Goal: Task Accomplishment & Management: Manage account settings

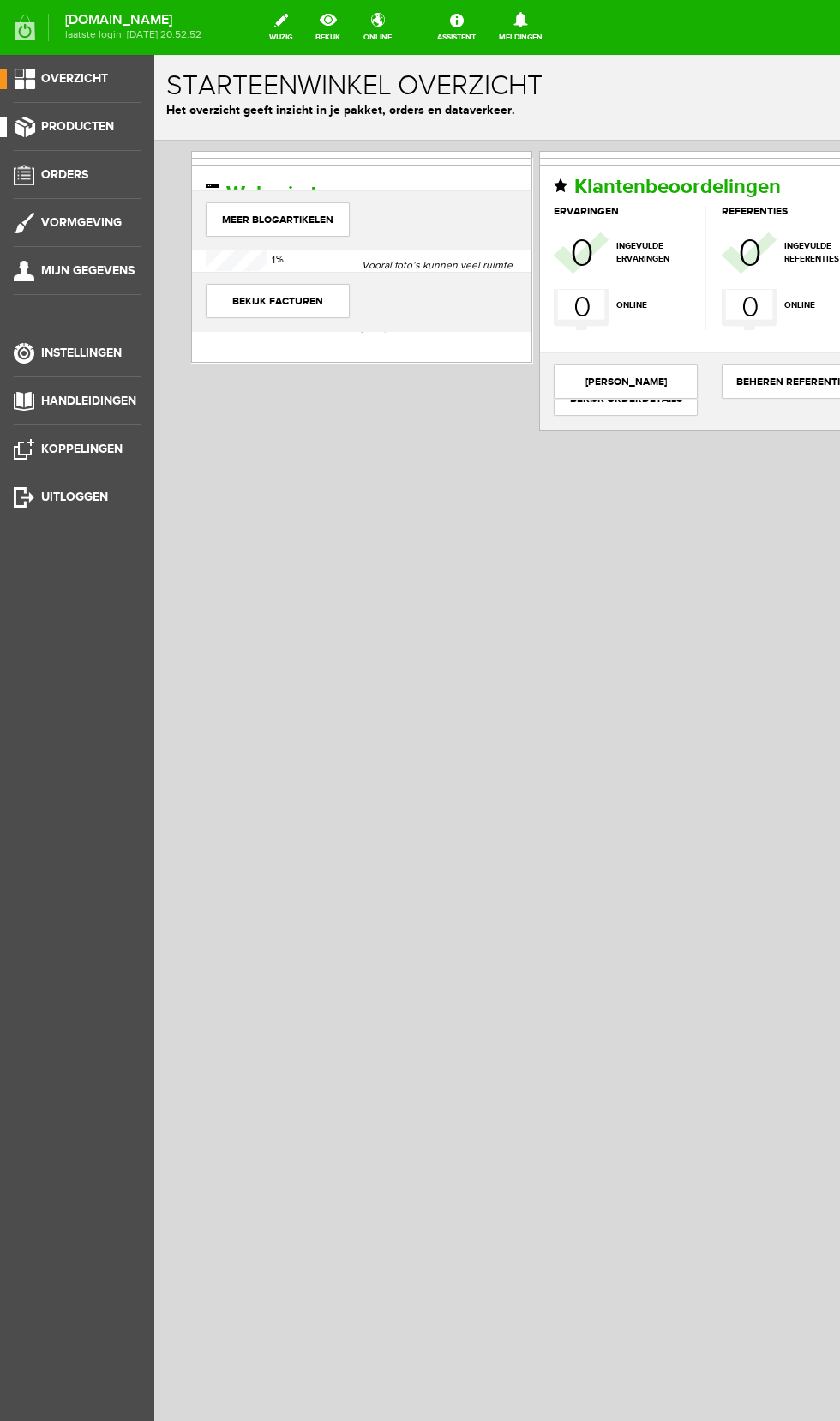
click at [111, 131] on span "Producten" at bounding box center [77, 127] width 72 height 14
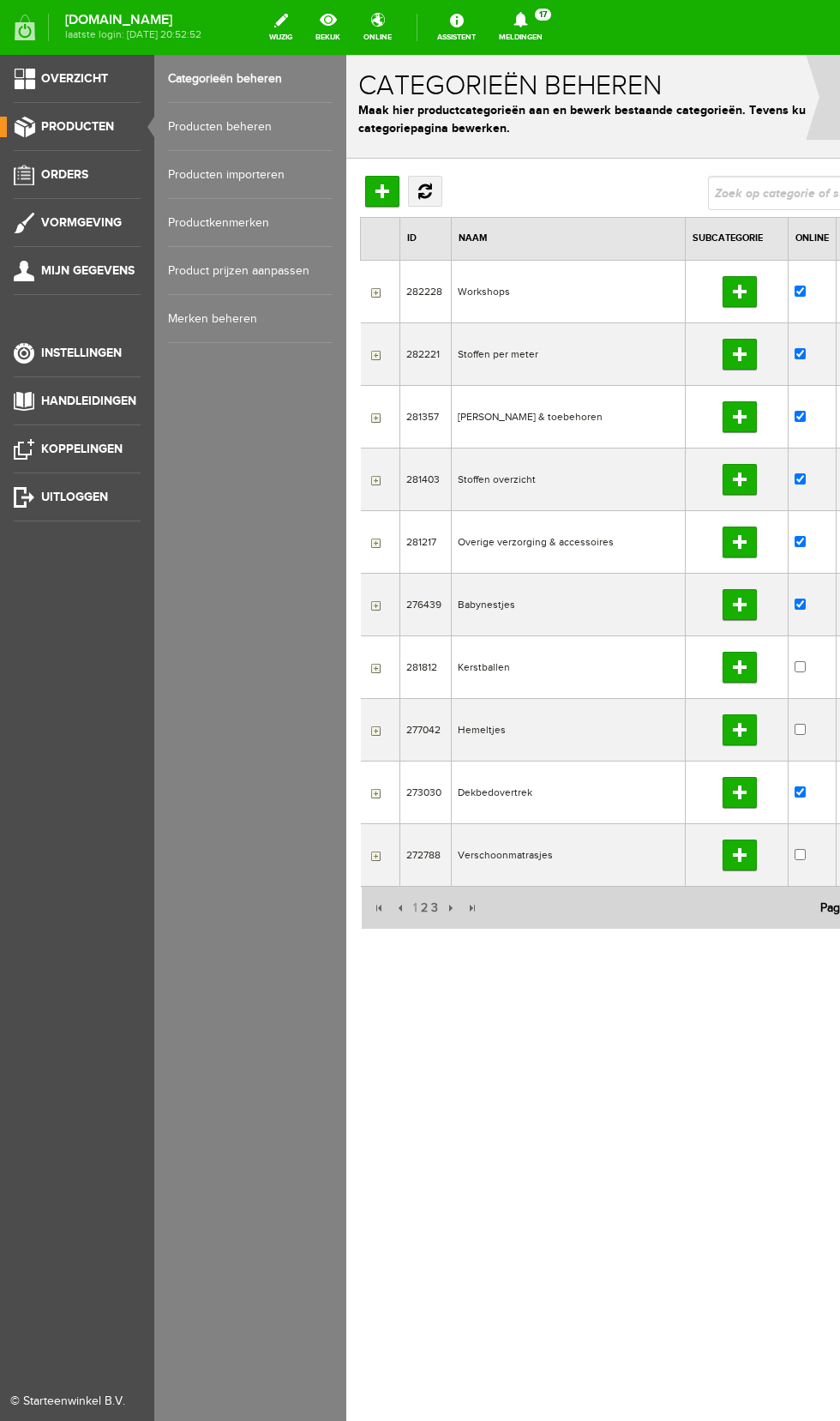
click at [251, 132] on link "Producten beheren" at bounding box center [251, 127] width 165 height 48
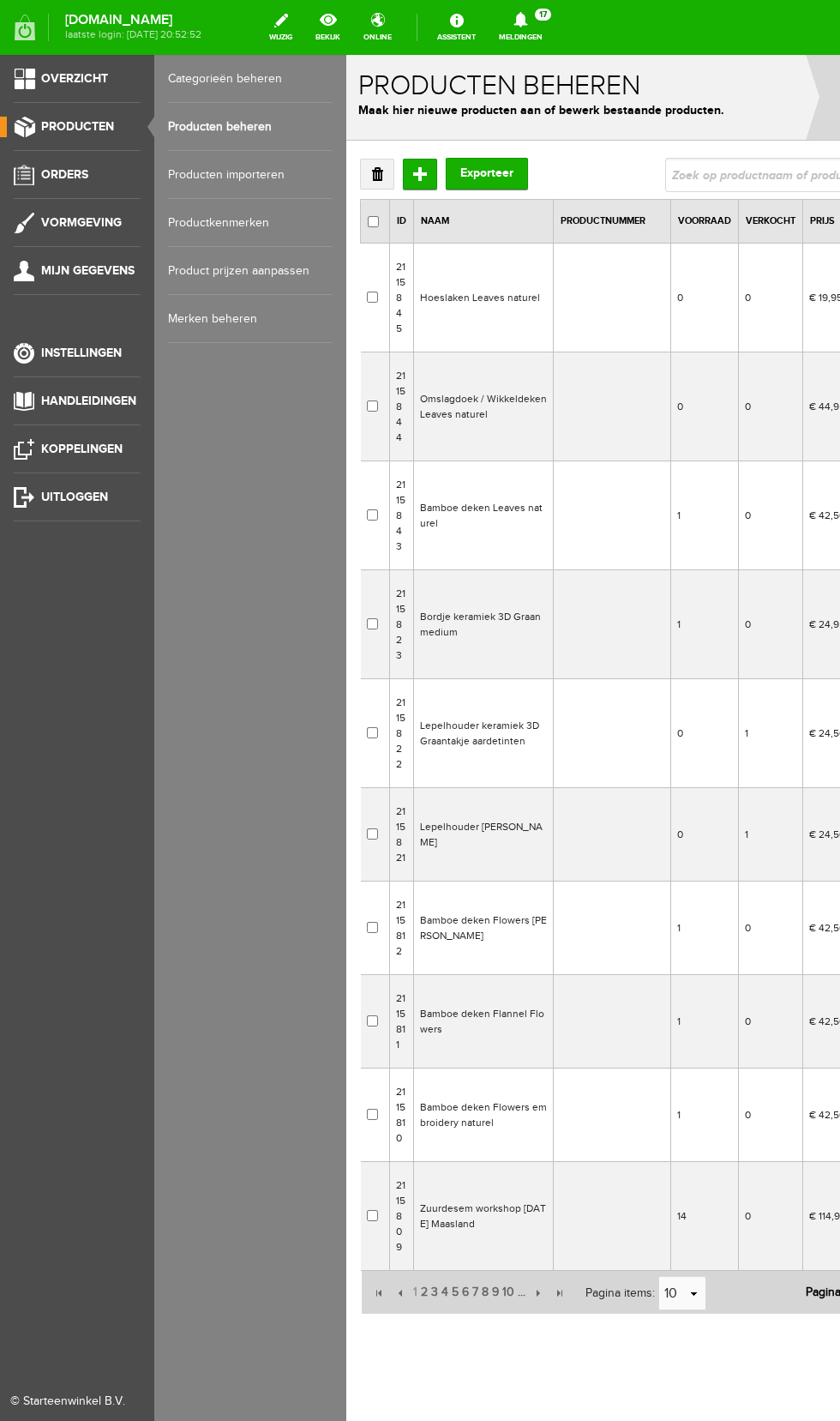
click at [323, 130] on link "Producten beheren" at bounding box center [251, 127] width 165 height 48
click at [326, 130] on link "Producten beheren" at bounding box center [251, 127] width 165 height 48
click at [135, 128] on link "Producten" at bounding box center [70, 127] width 140 height 21
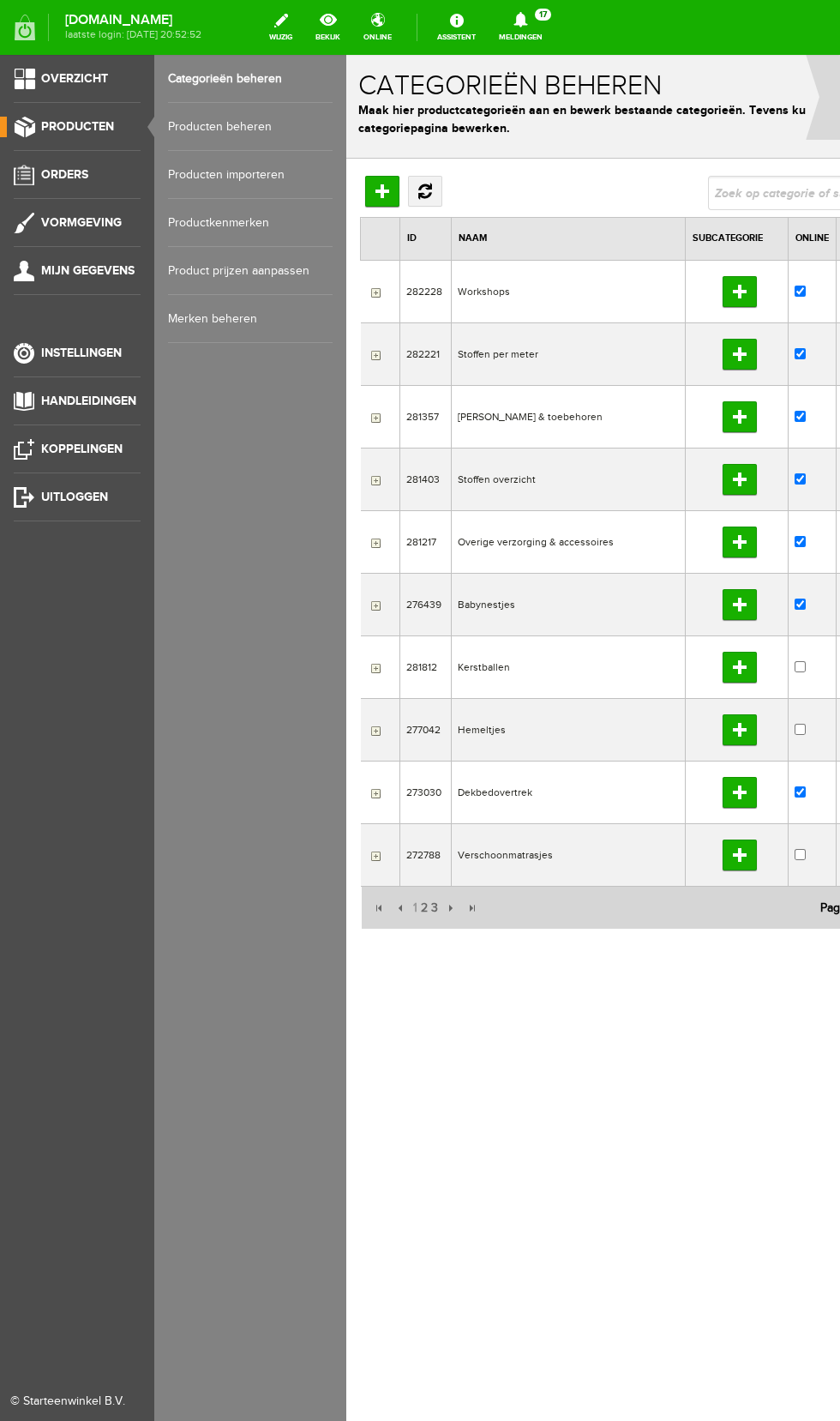
click at [120, 137] on link "Producten" at bounding box center [70, 127] width 140 height 21
click at [234, 127] on link "Producten beheren" at bounding box center [251, 127] width 165 height 48
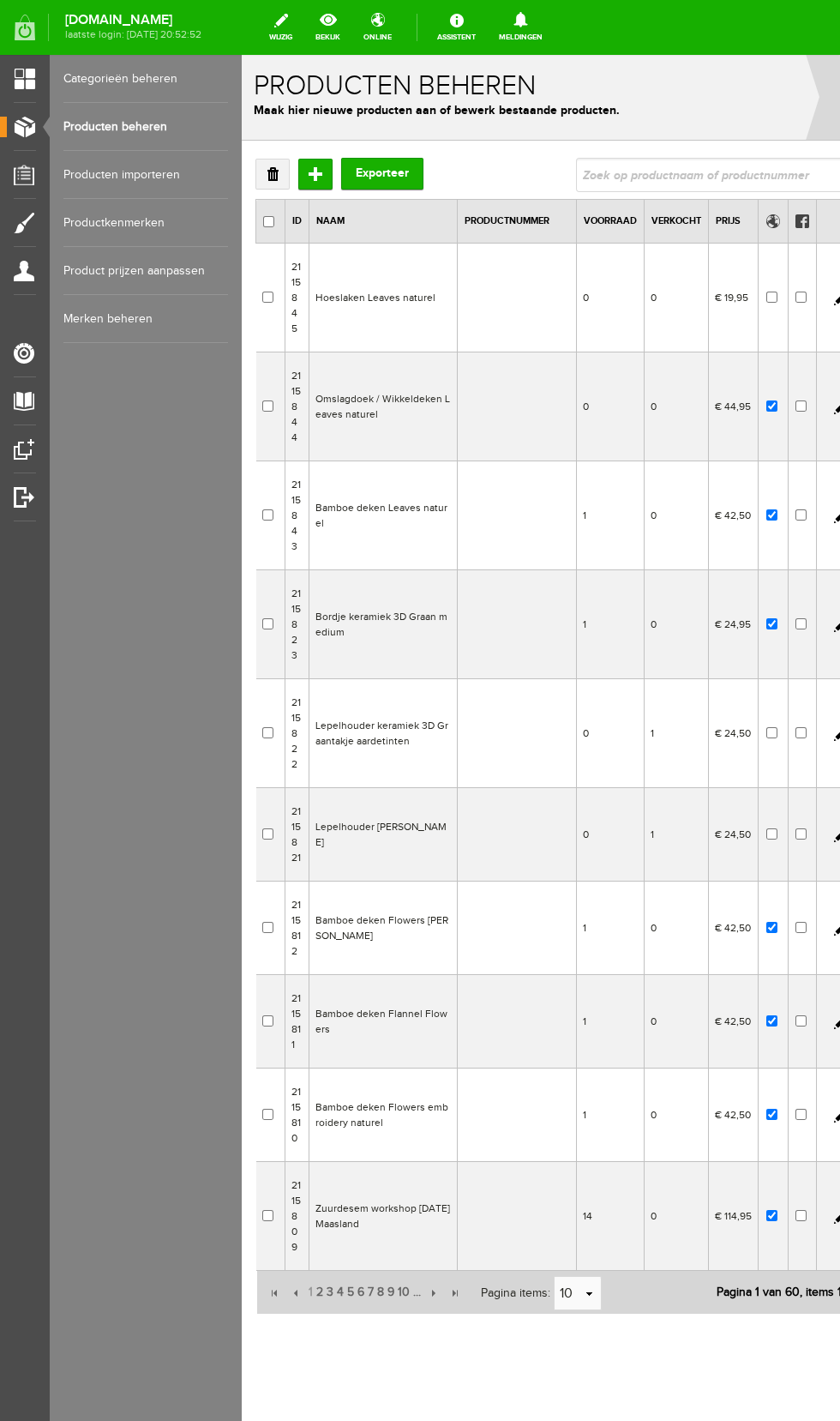
click at [250, 127] on div "Producten beheren Maak hier nieuwe producten aan of bewerk bestaande producten.…" at bounding box center [592, 98] width 701 height 86
click at [243, 130] on div "Producten beheren Maak hier nieuwe producten aan of bewerk bestaande producten.…" at bounding box center [592, 98] width 701 height 86
click at [698, 183] on input "text" at bounding box center [709, 175] width 267 height 34
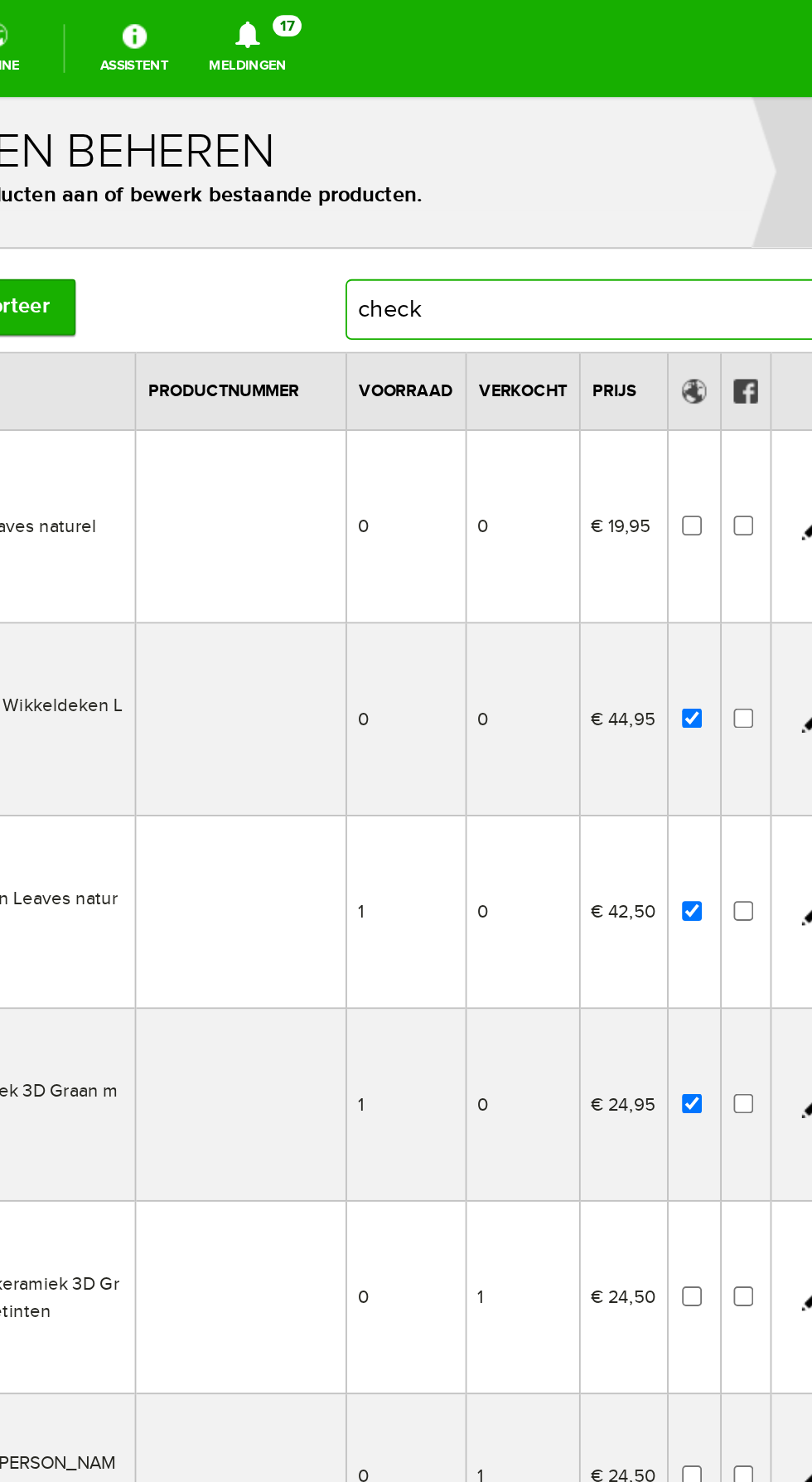
type input "checks"
